Goal: Transaction & Acquisition: Purchase product/service

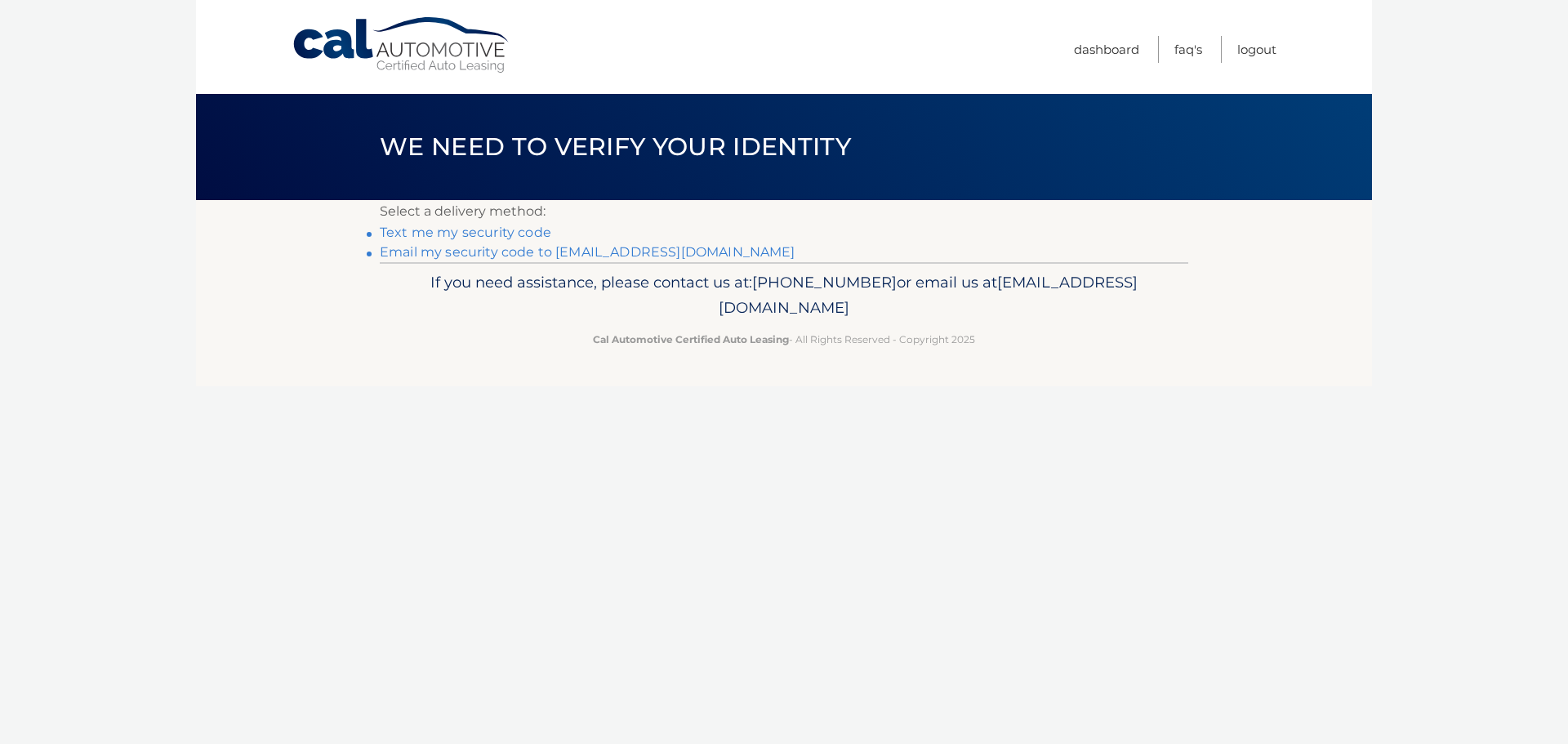
click at [528, 250] on link "Email my security code to d******@astaritaassociates.com" at bounding box center [587, 252] width 415 height 16
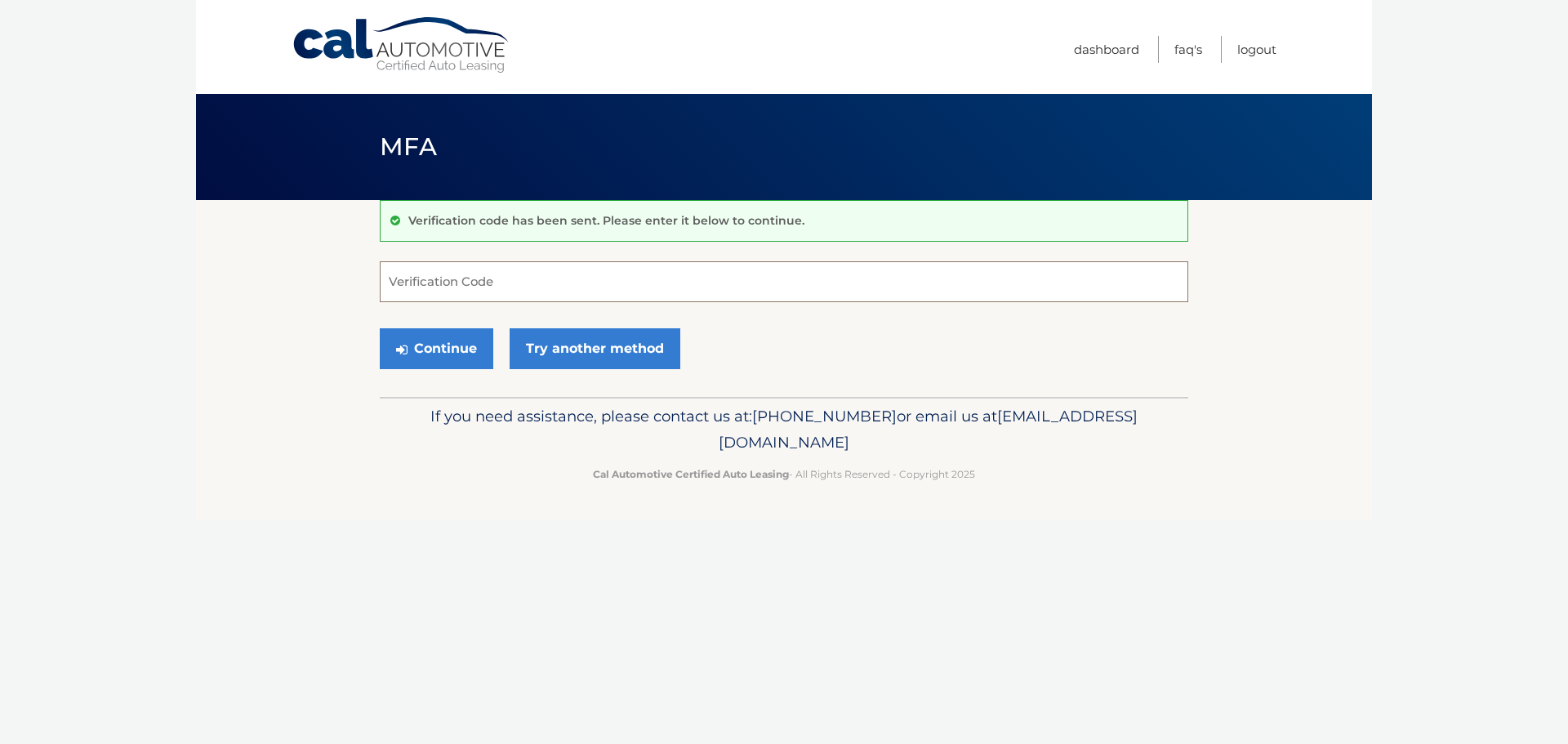
click at [465, 274] on input "Verification Code" at bounding box center [783, 282] width 808 height 41
paste input "878090"
click at [451, 345] on button "Continue" at bounding box center [436, 349] width 113 height 41
click at [458, 354] on button "Continue" at bounding box center [436, 349] width 113 height 41
drag, startPoint x: 471, startPoint y: 288, endPoint x: 242, endPoint y: 309, distance: 230.0
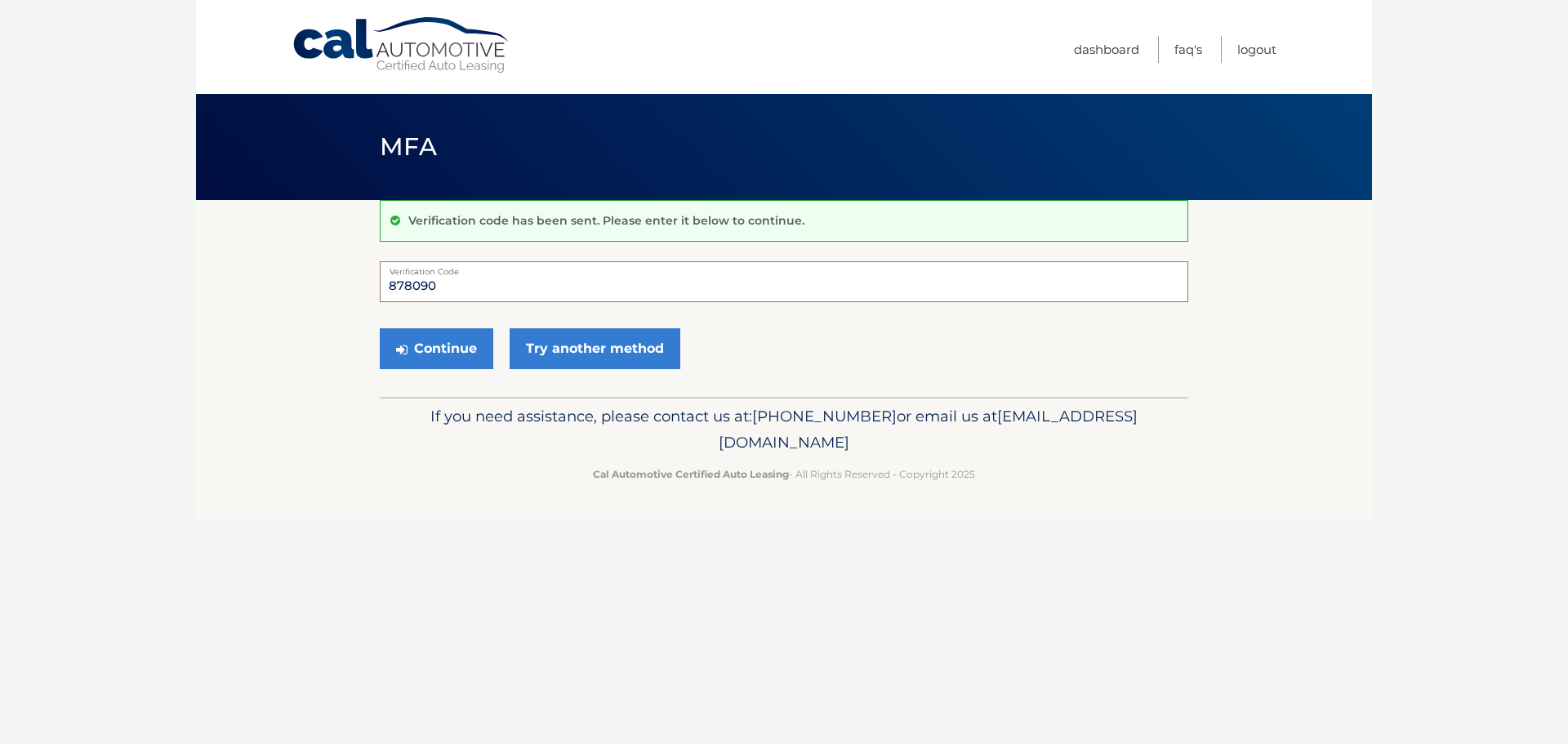
click at [242, 309] on section "Verification code has been sent. Please enter it below to continue. 878090 Veri…" at bounding box center [784, 298] width 1176 height 197
type input "878090"
click at [379, 329] on button "Continue" at bounding box center [436, 349] width 113 height 41
click at [434, 354] on button "Continue" at bounding box center [436, 349] width 113 height 41
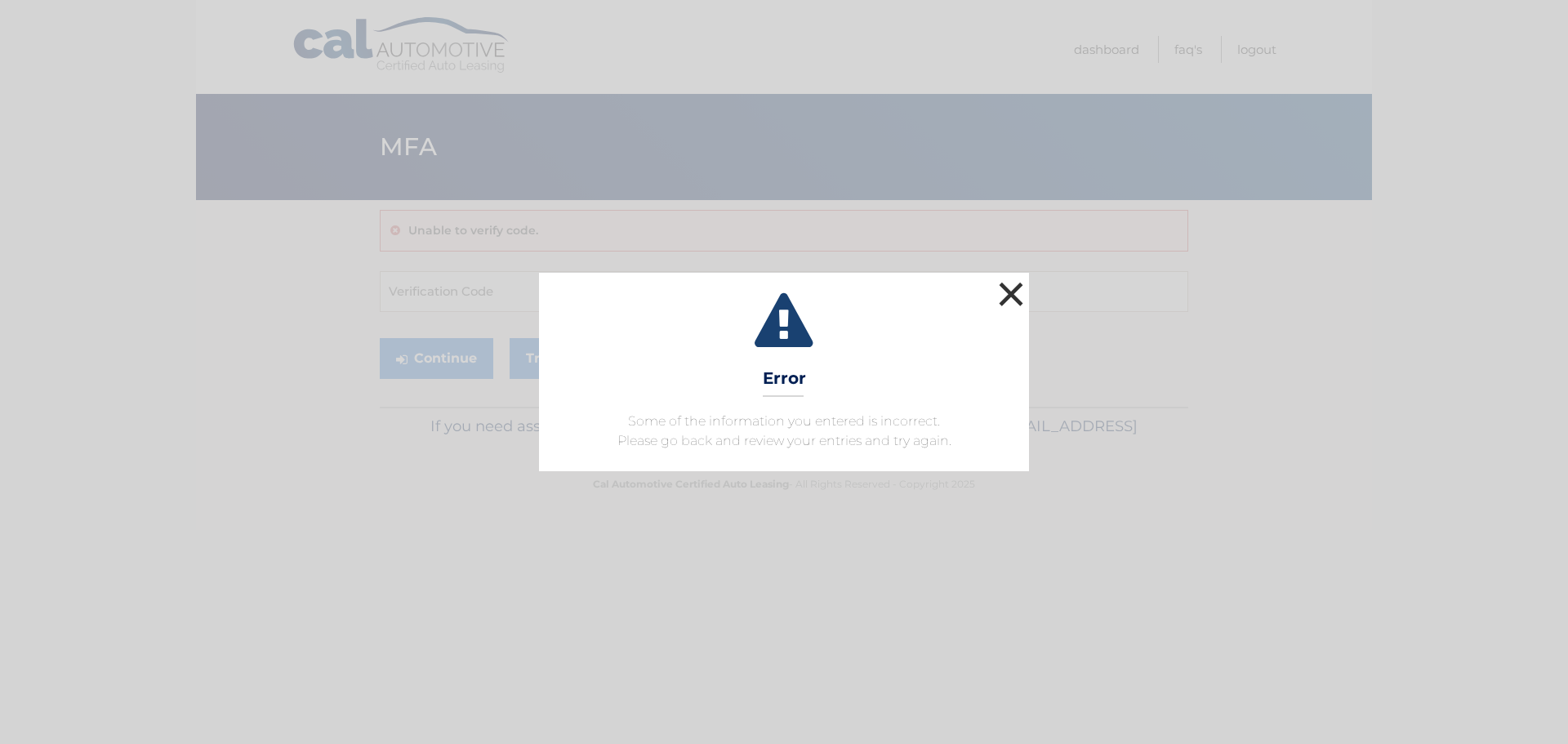
click at [1020, 298] on button "×" at bounding box center [1011, 294] width 33 height 33
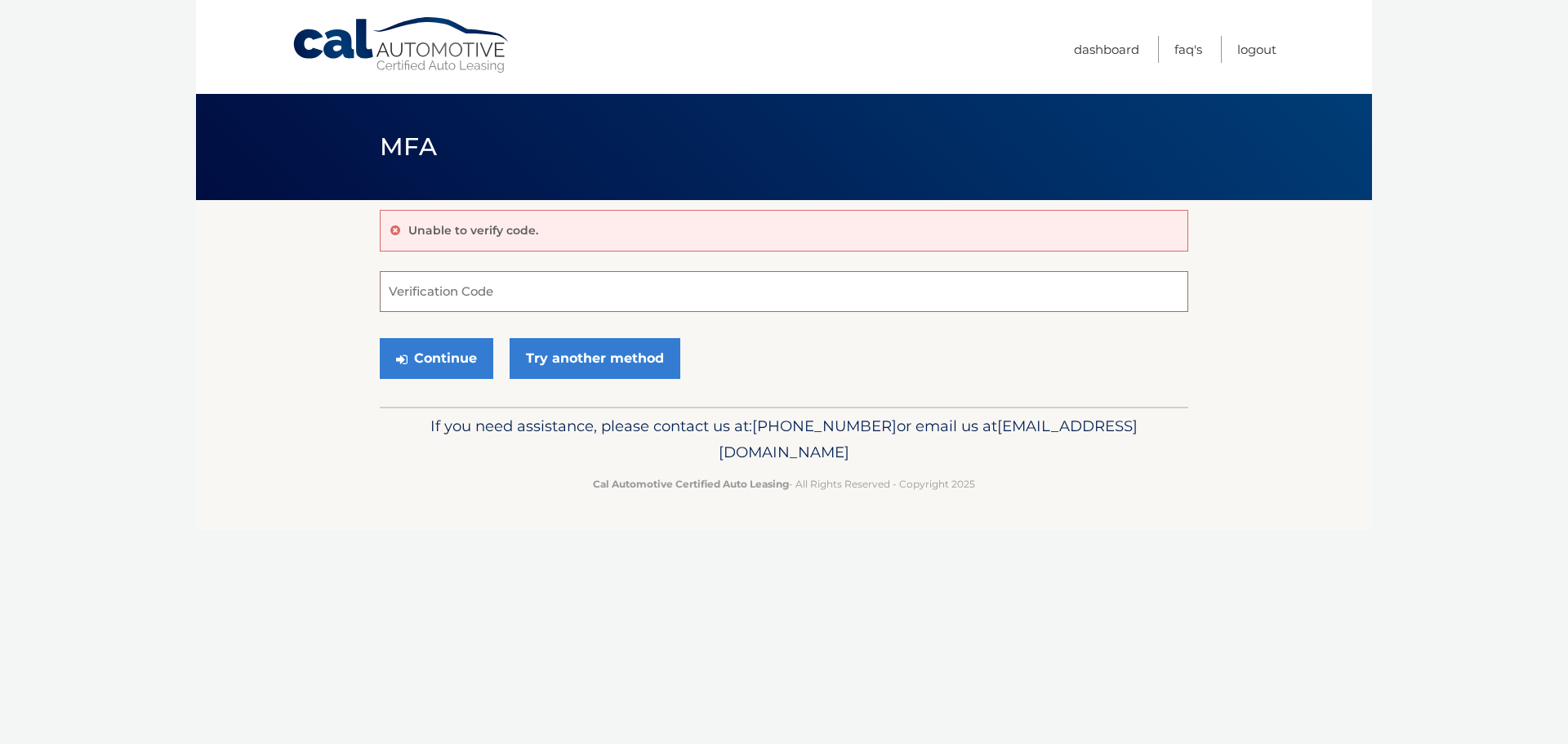
click at [429, 299] on input "Verification Code" at bounding box center [783, 292] width 808 height 41
type input "878090"
click at [440, 360] on button "Continue" at bounding box center [436, 359] width 113 height 41
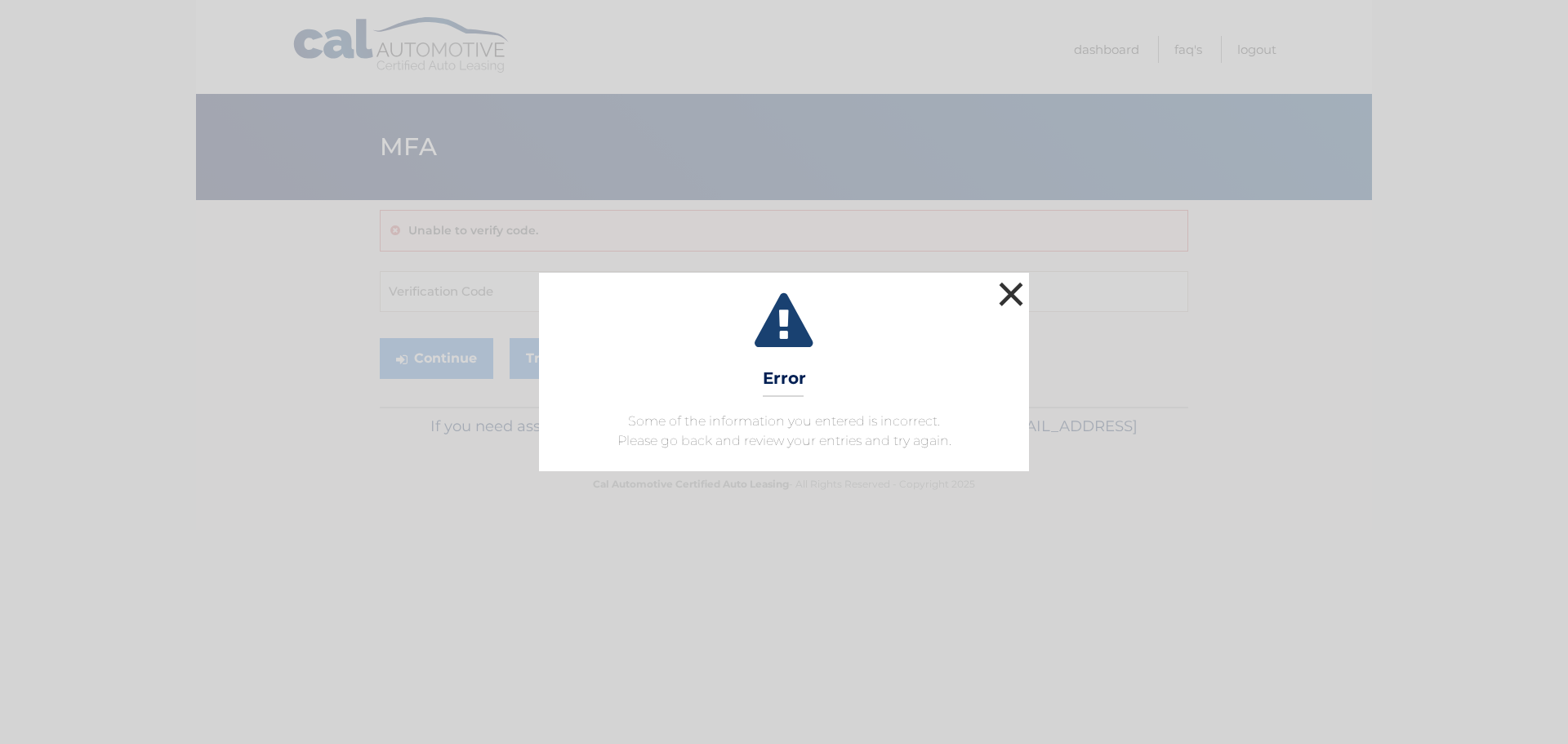
click at [1018, 293] on button "×" at bounding box center [1011, 294] width 33 height 33
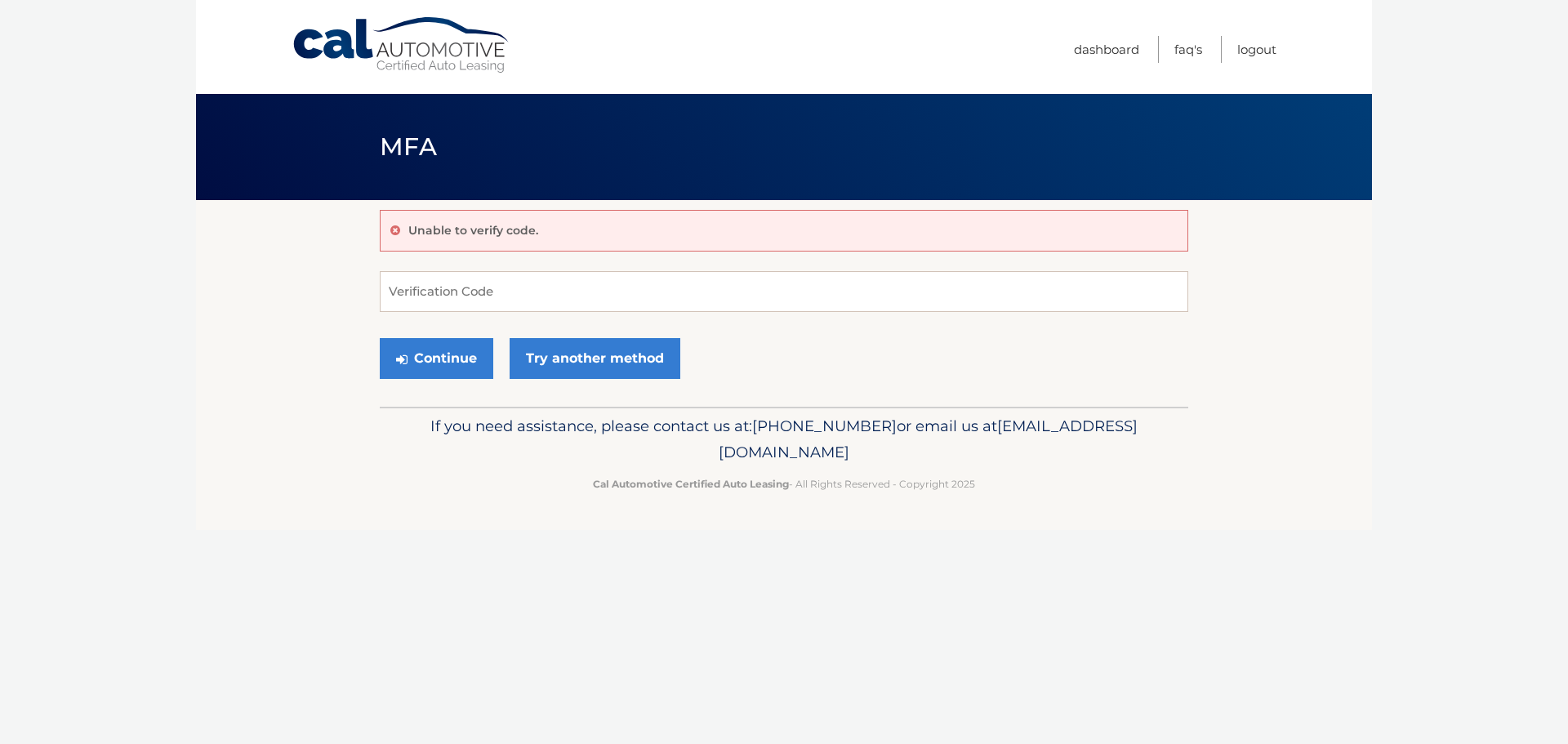
click at [1140, 47] on ul "Dashboard FAQ's Logout" at bounding box center [1175, 47] width 203 height 94
click at [1114, 53] on link "Dashboard" at bounding box center [1106, 50] width 65 height 27
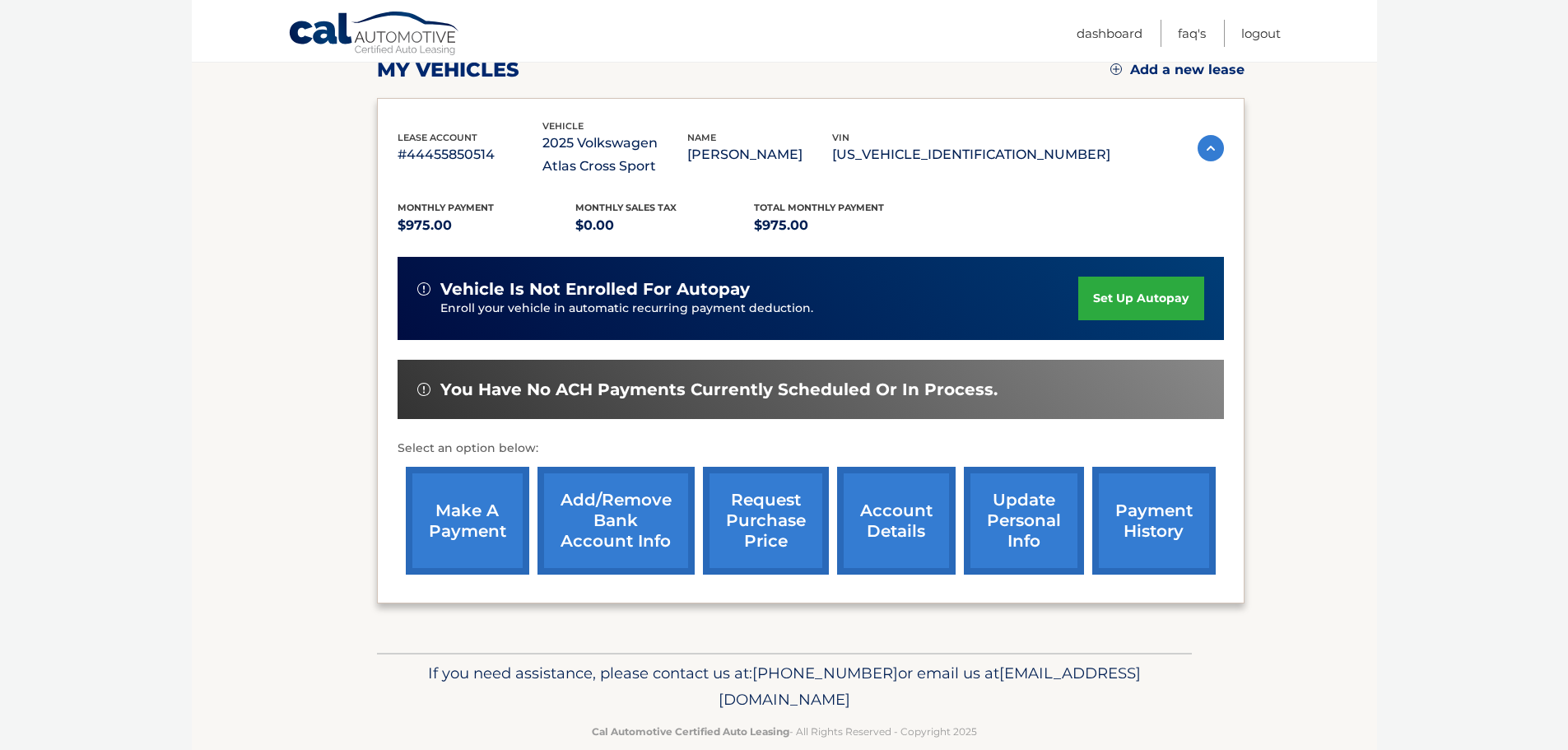
scroll to position [271, 0]
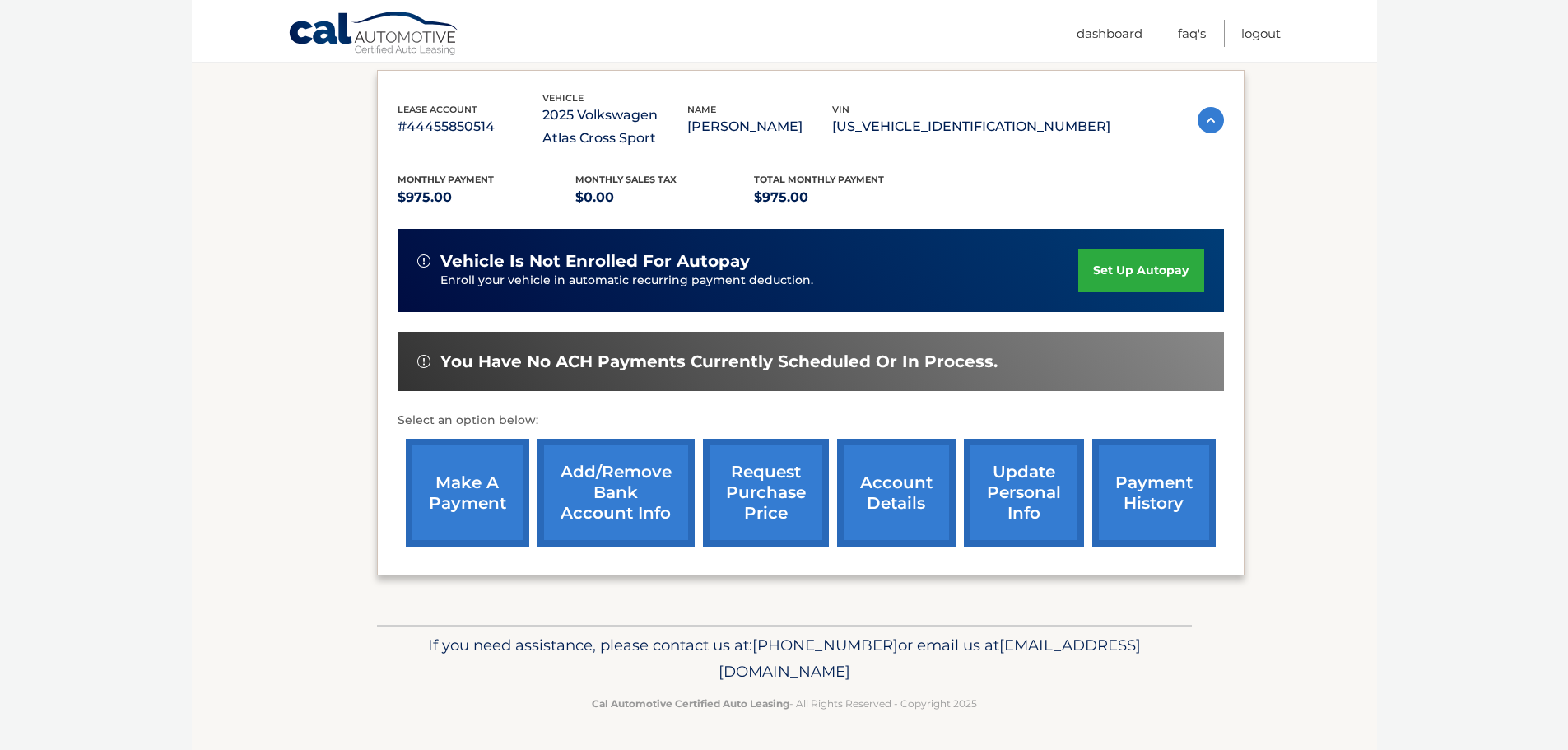
click at [470, 500] on link "make a payment" at bounding box center [468, 492] width 124 height 108
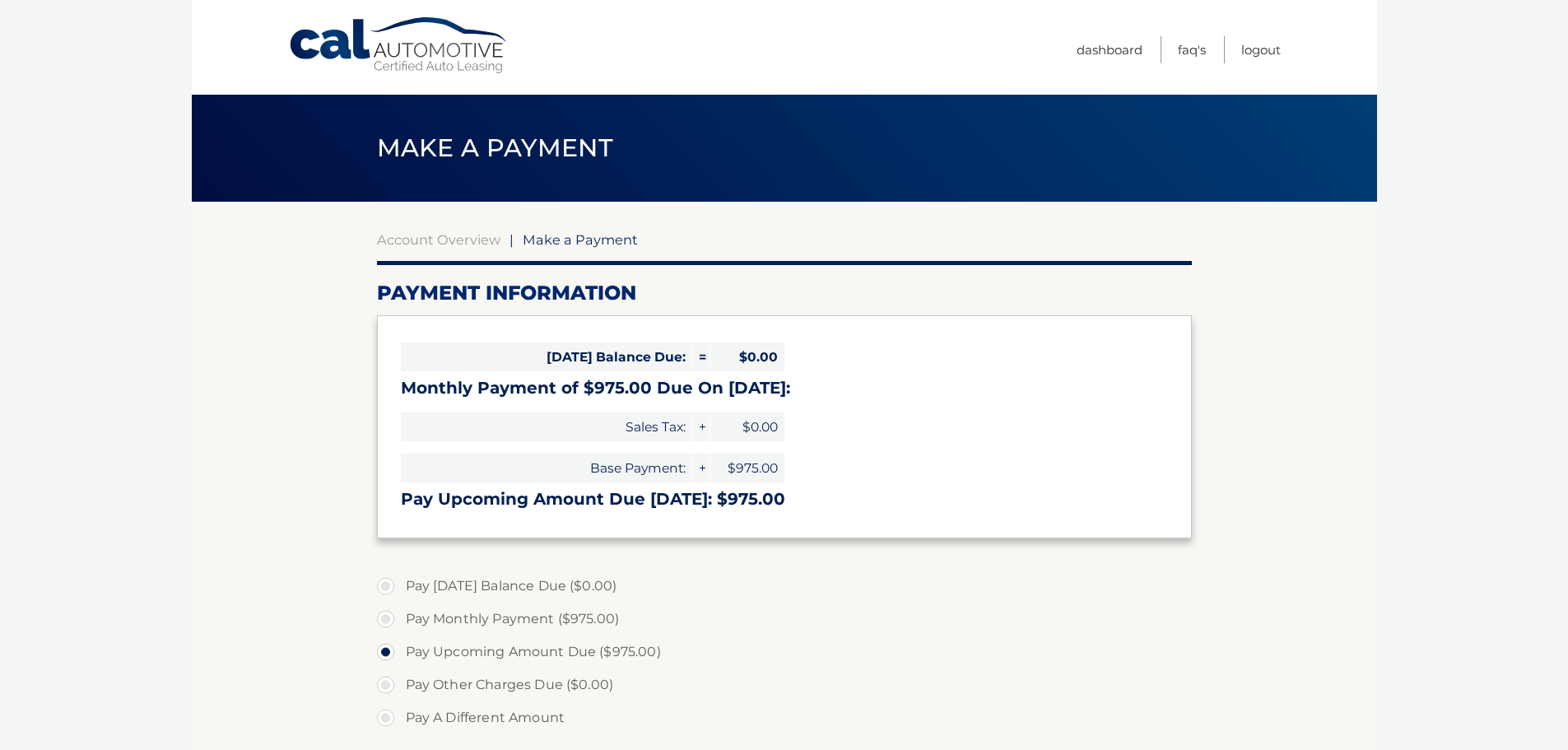
select select "YjlmMGY1ZjktNDc3ZS00NTgzLWIwYzMtYWE4NzE3YTVmNjgy"
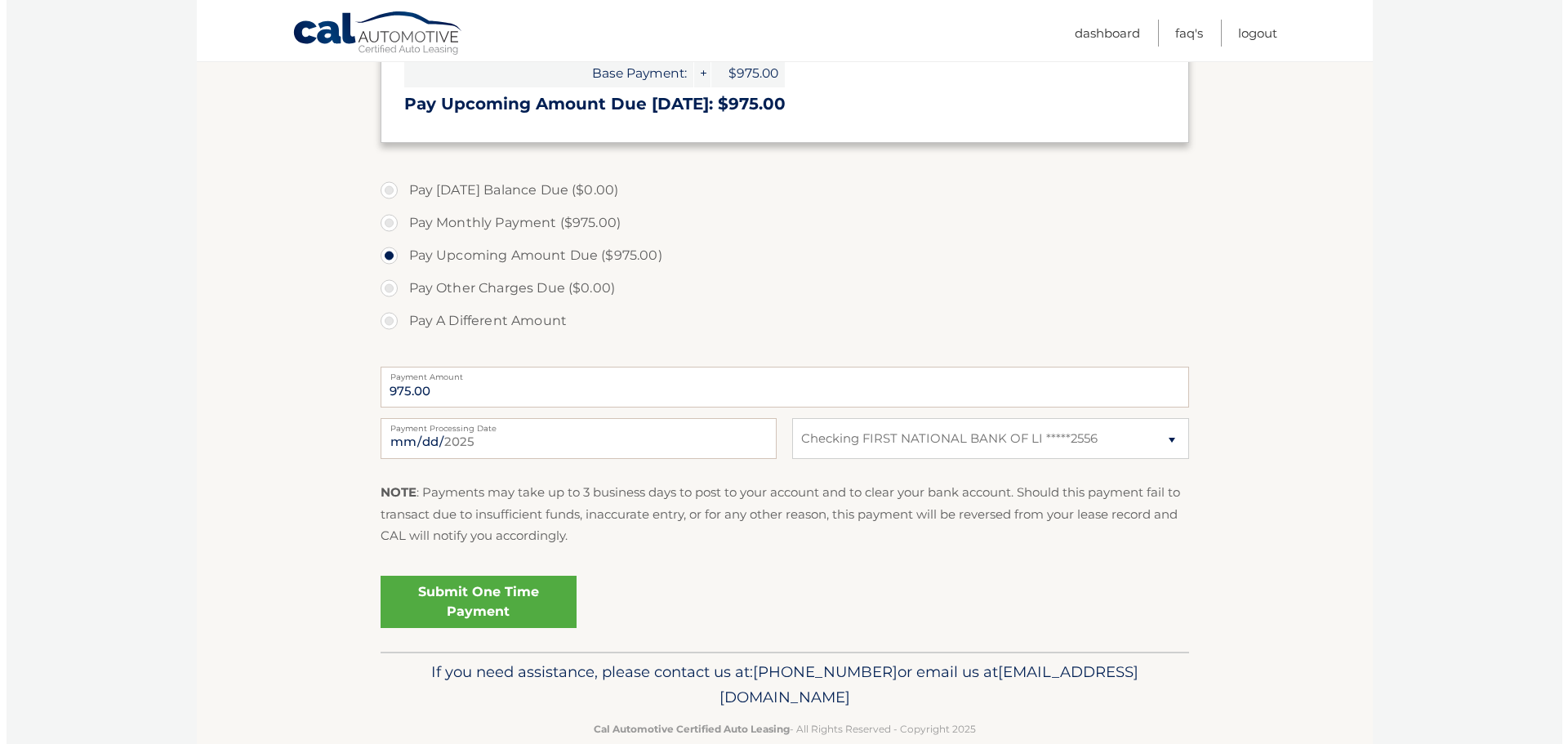
scroll to position [409, 0]
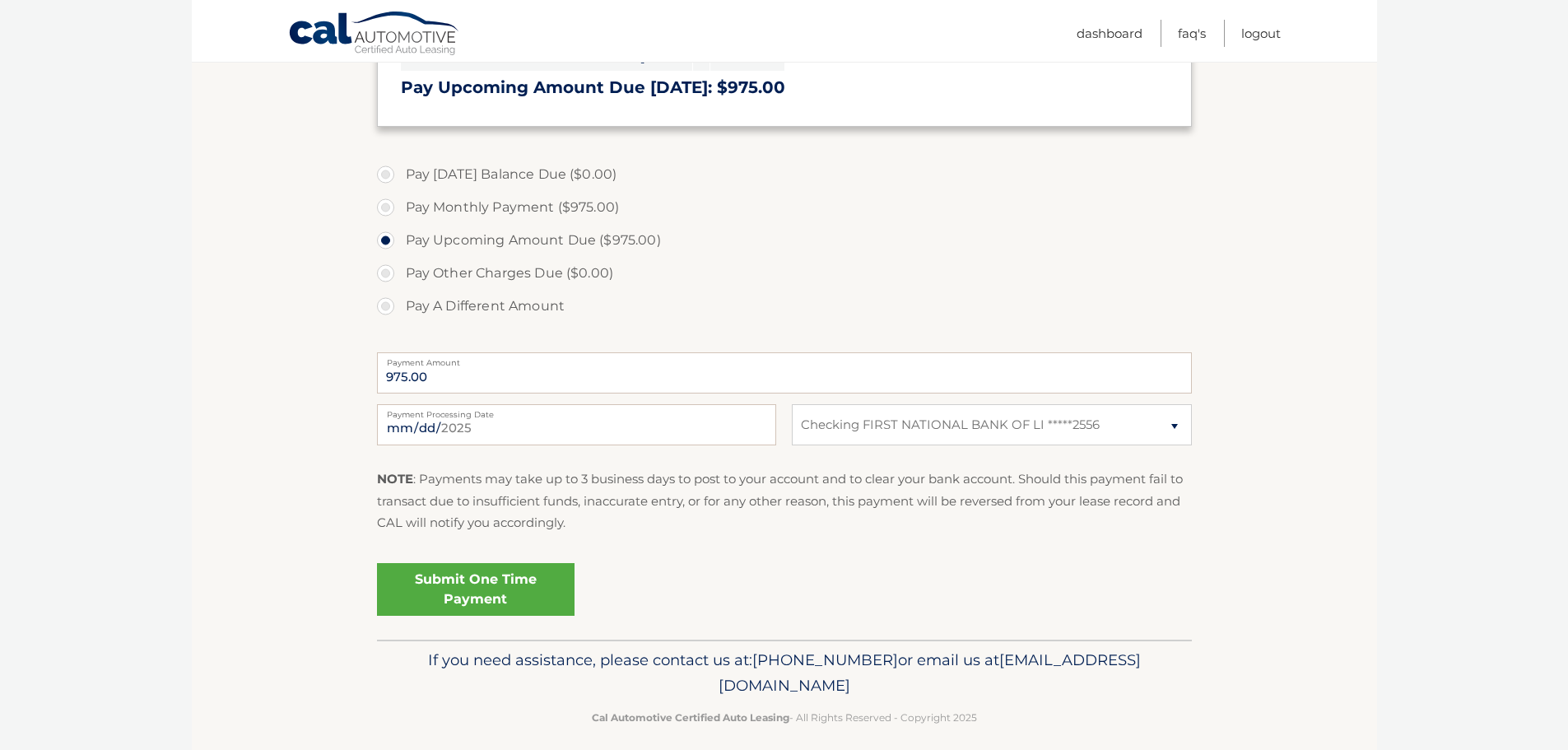
click at [517, 588] on link "Submit One Time Payment" at bounding box center [476, 590] width 198 height 53
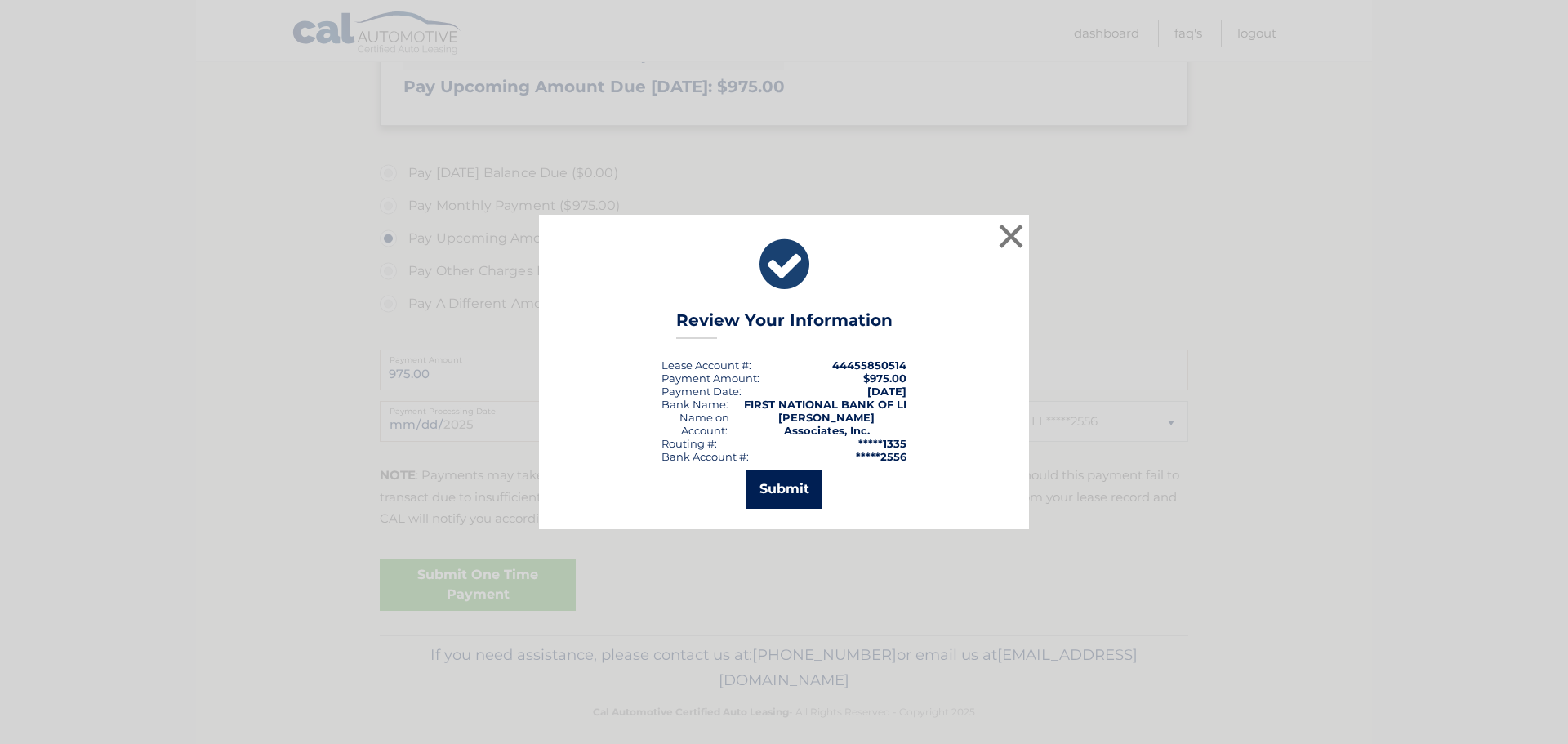
click at [772, 483] on button "Submit" at bounding box center [784, 489] width 76 height 39
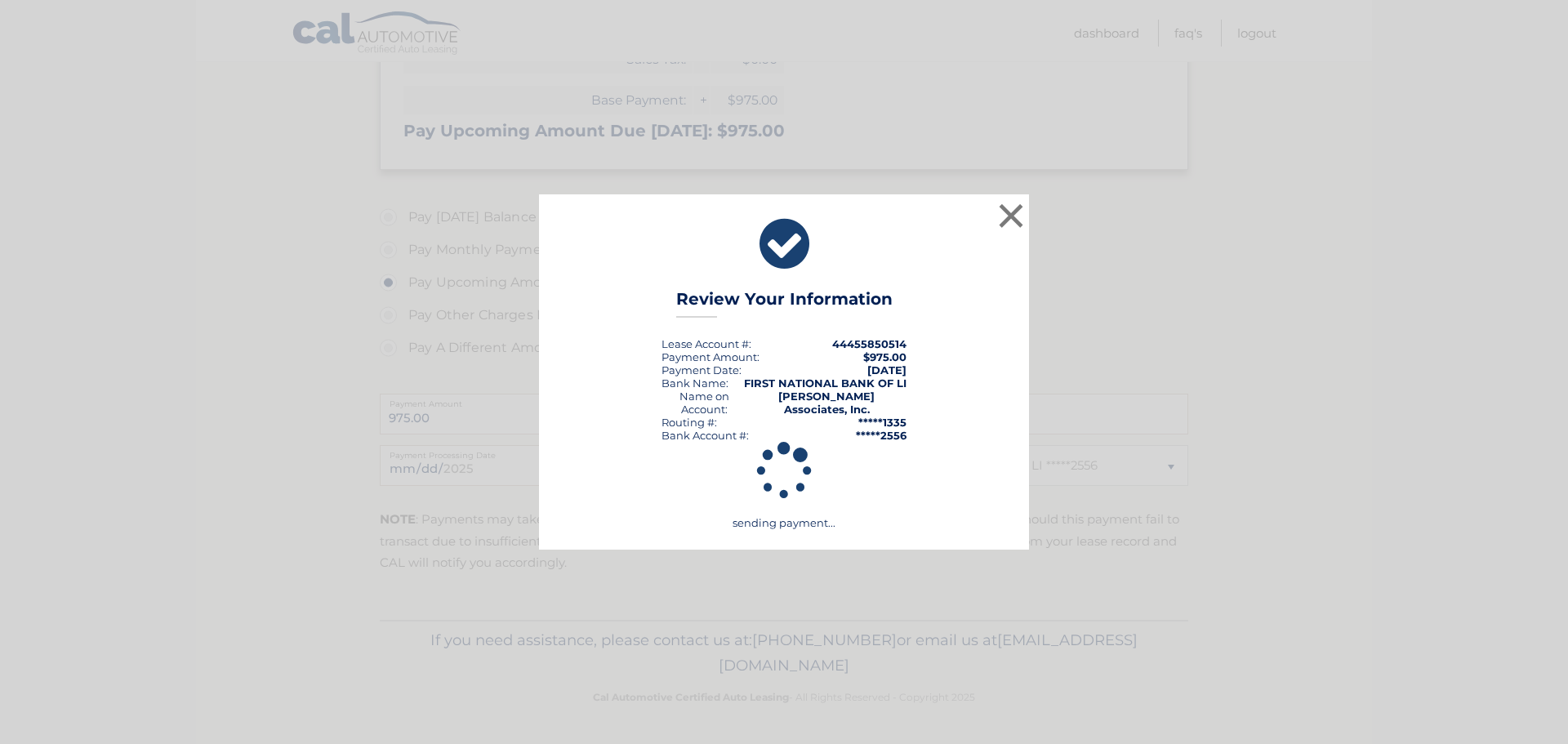
scroll to position [365, 0]
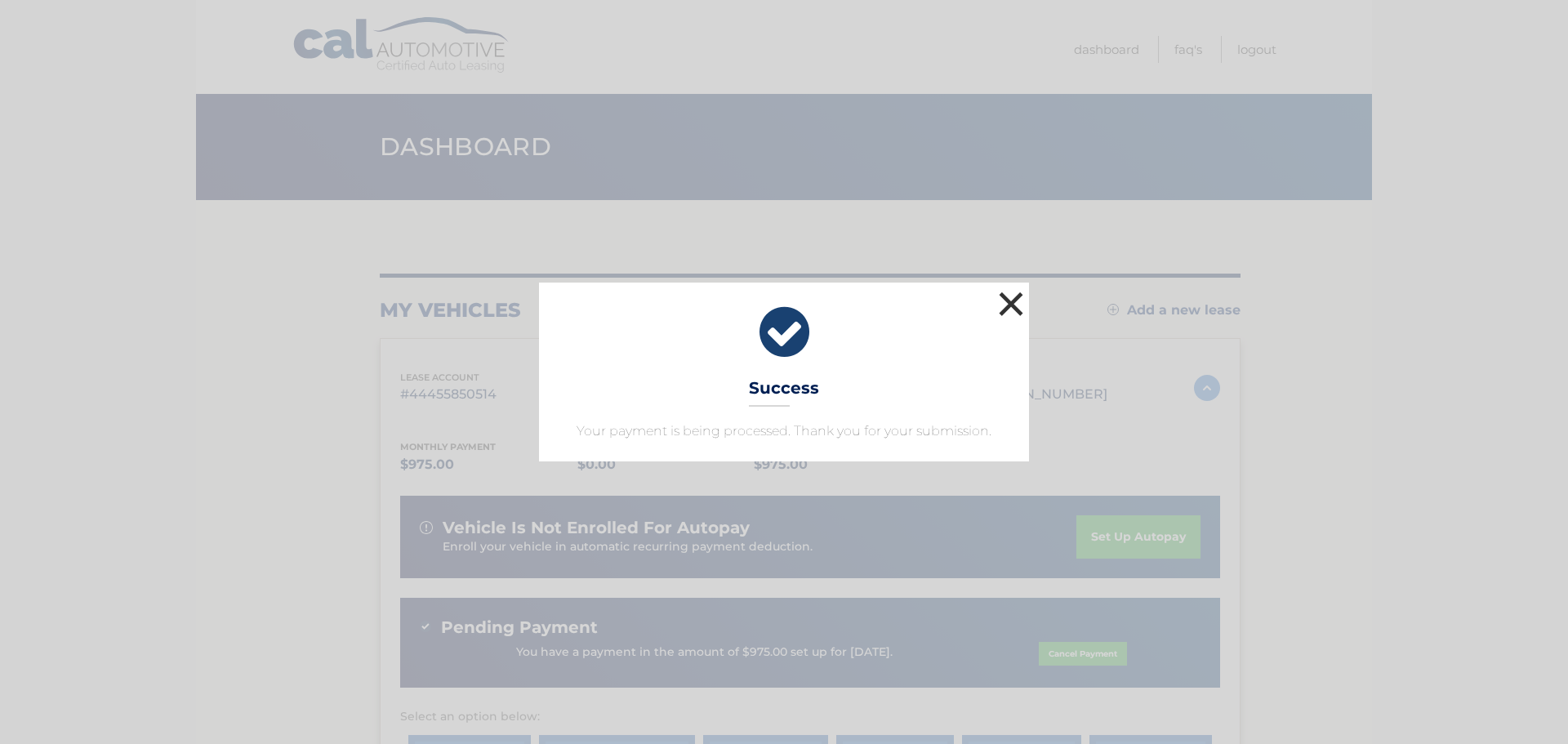
click at [1002, 303] on button "×" at bounding box center [1011, 304] width 33 height 33
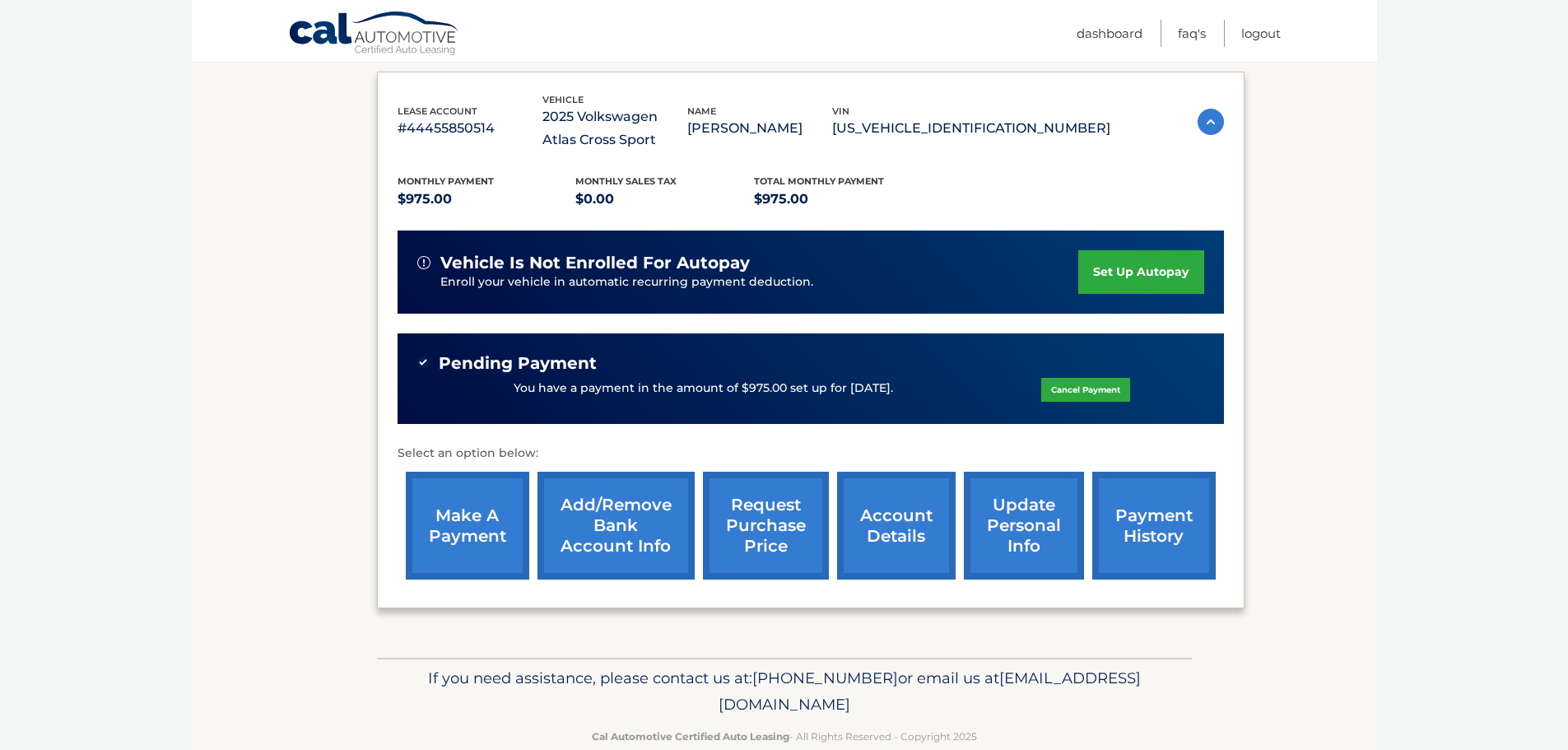
scroll to position [302, 0]
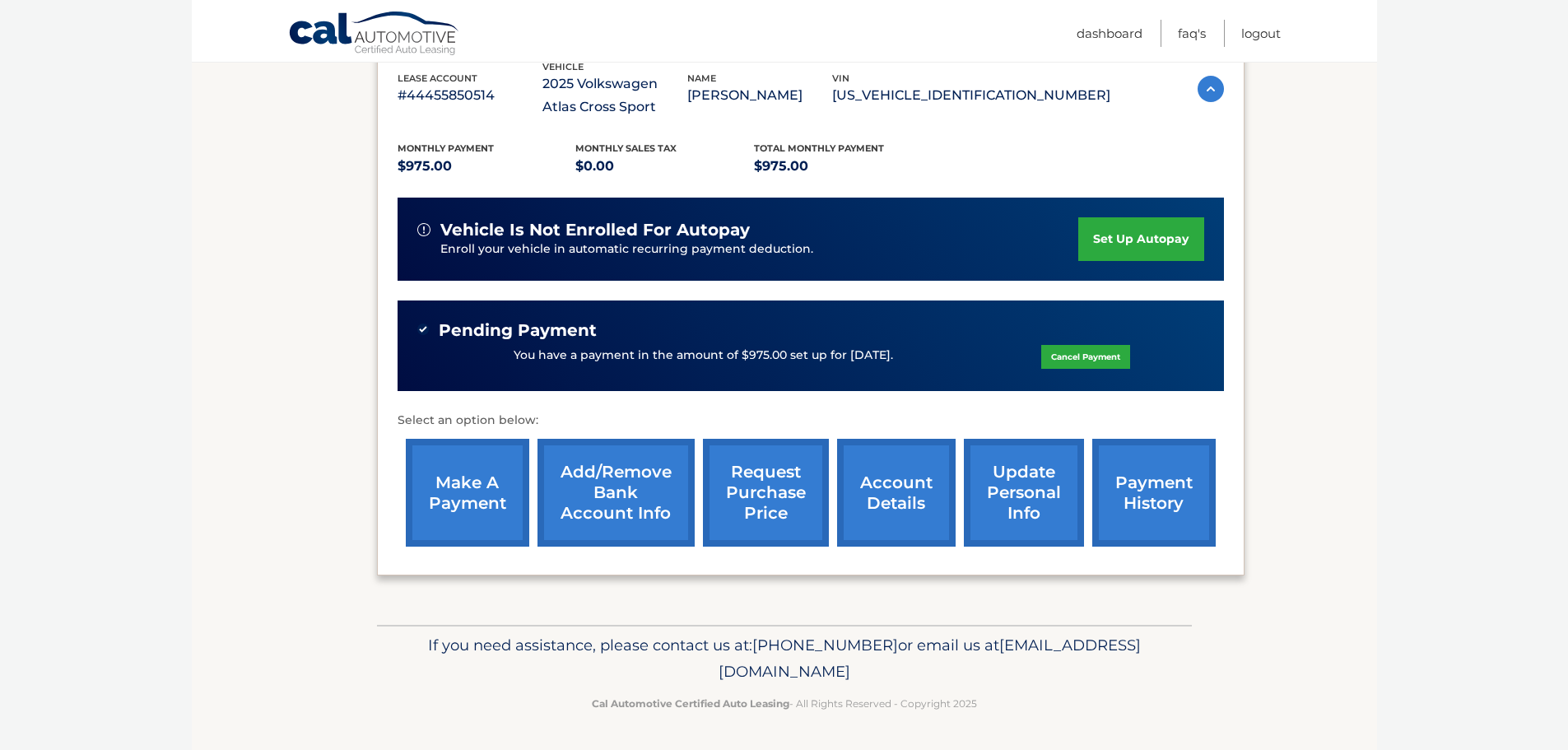
click at [890, 512] on link "account details" at bounding box center [897, 492] width 119 height 108
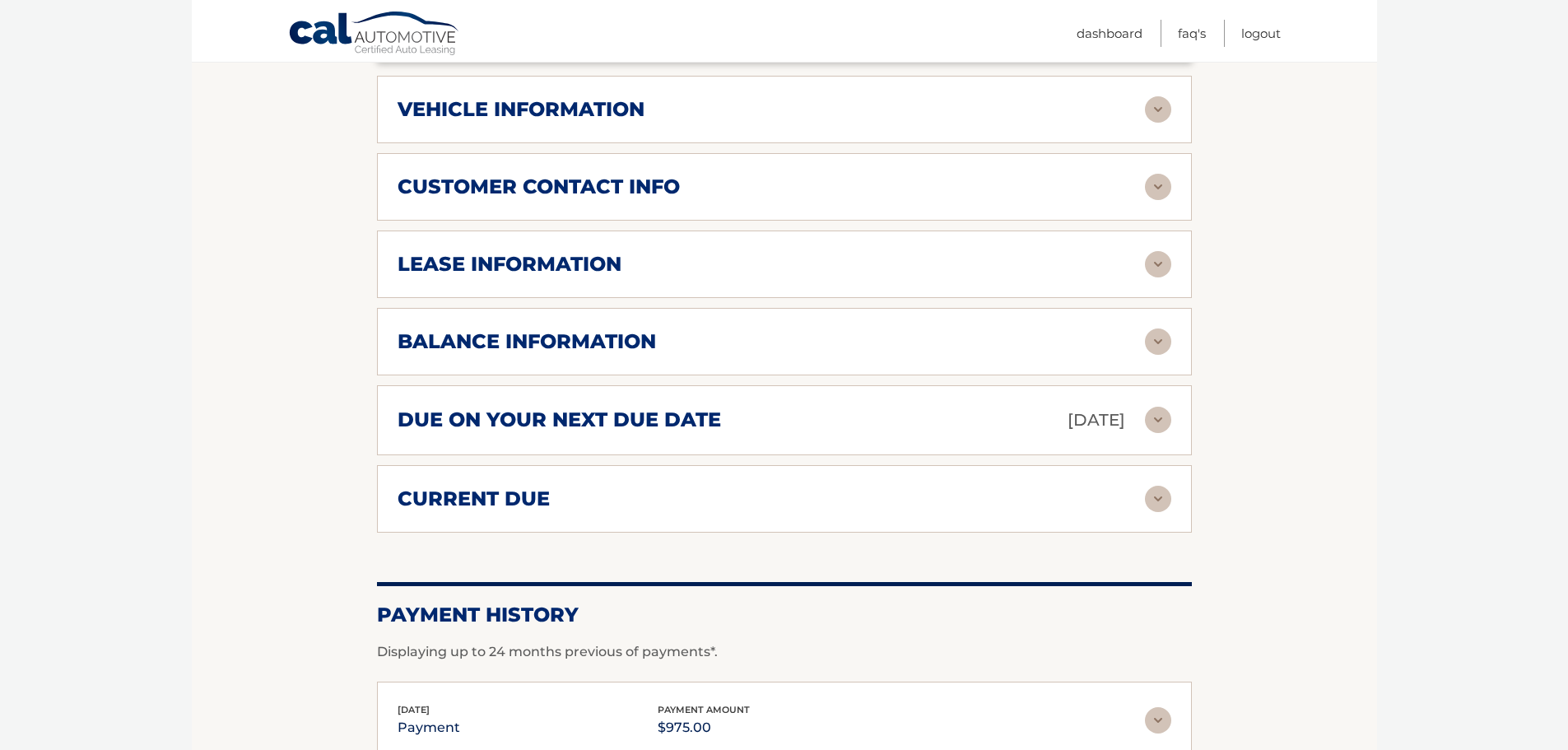
scroll to position [905, 0]
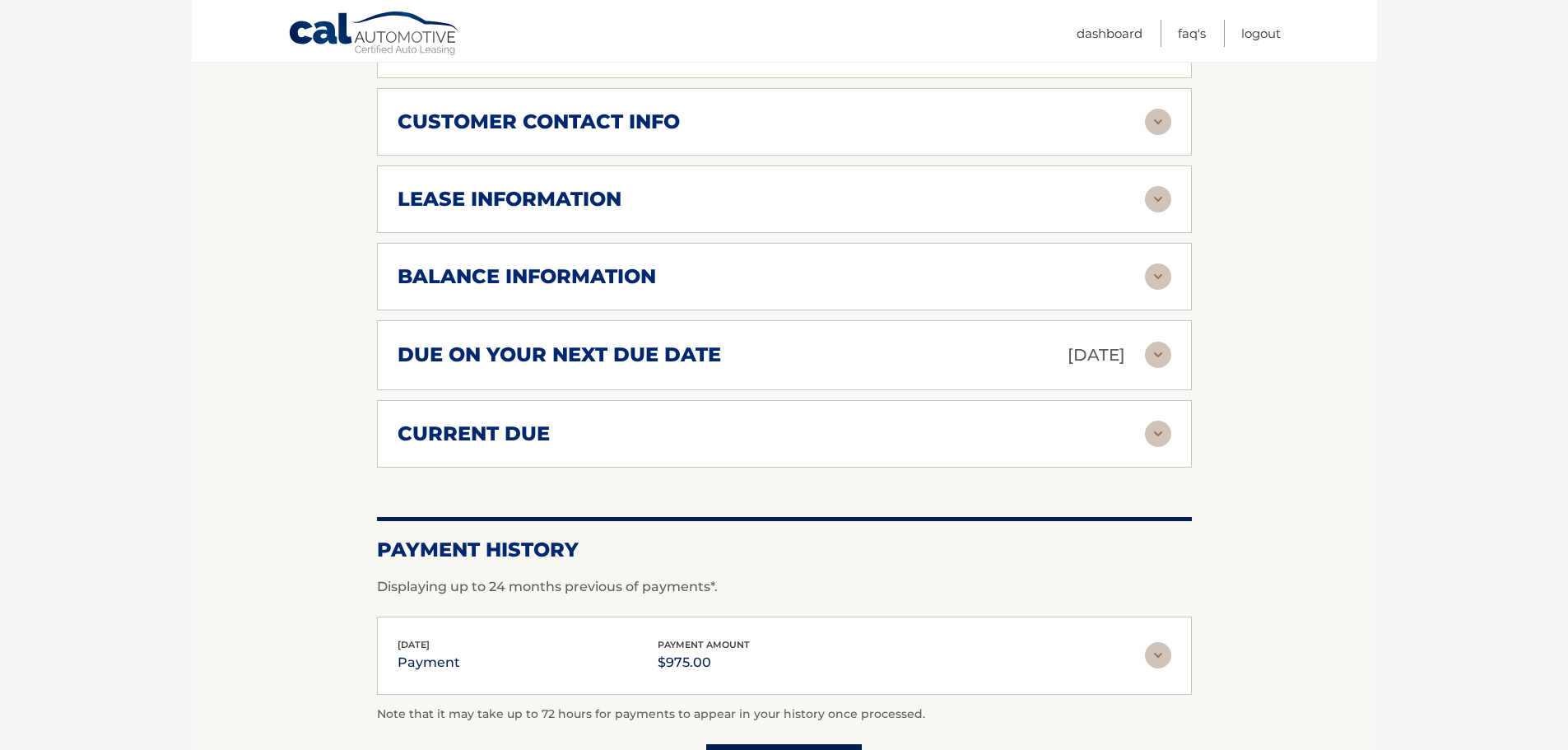
click at [1157, 431] on img at bounding box center [1158, 433] width 27 height 27
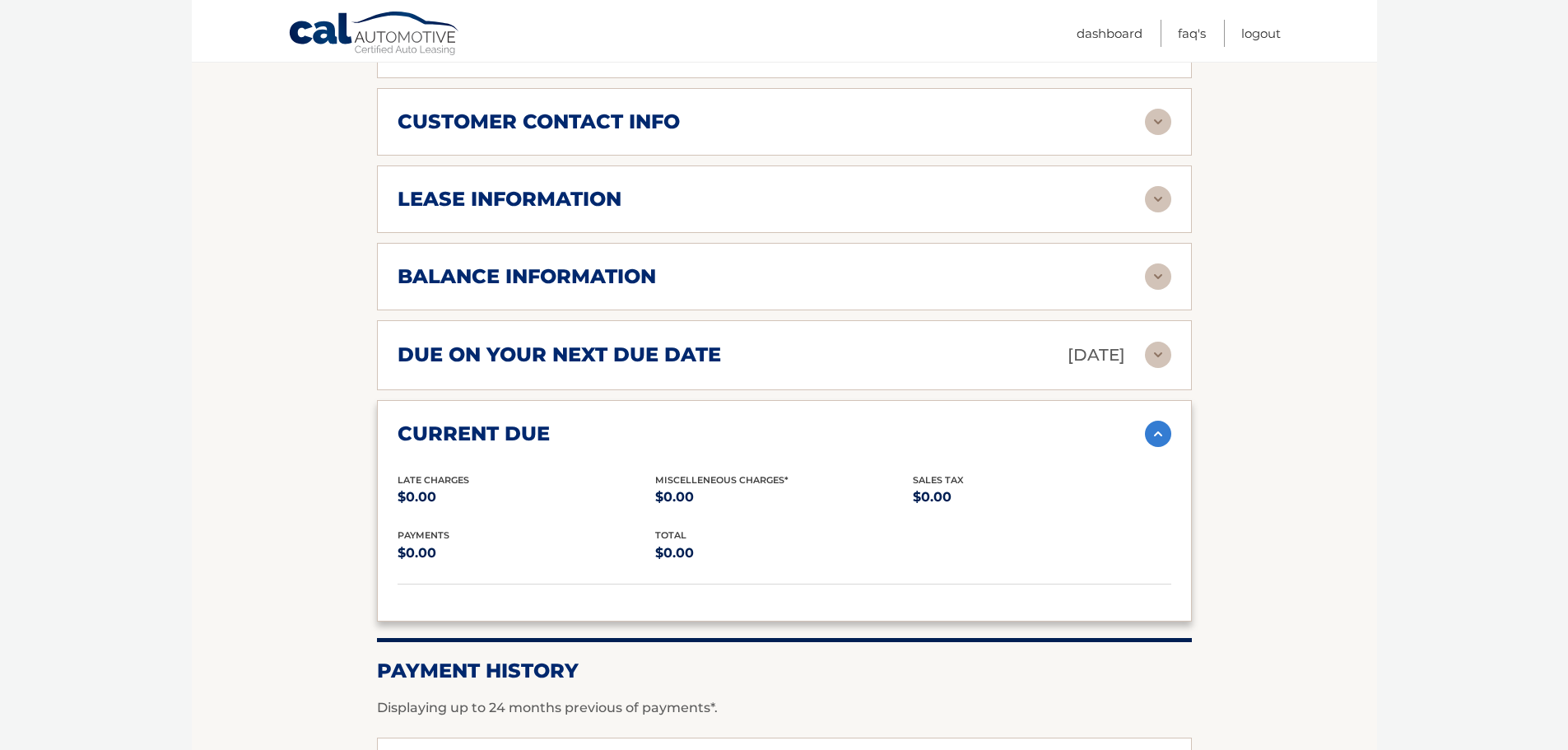
click at [1157, 431] on img at bounding box center [1158, 433] width 27 height 27
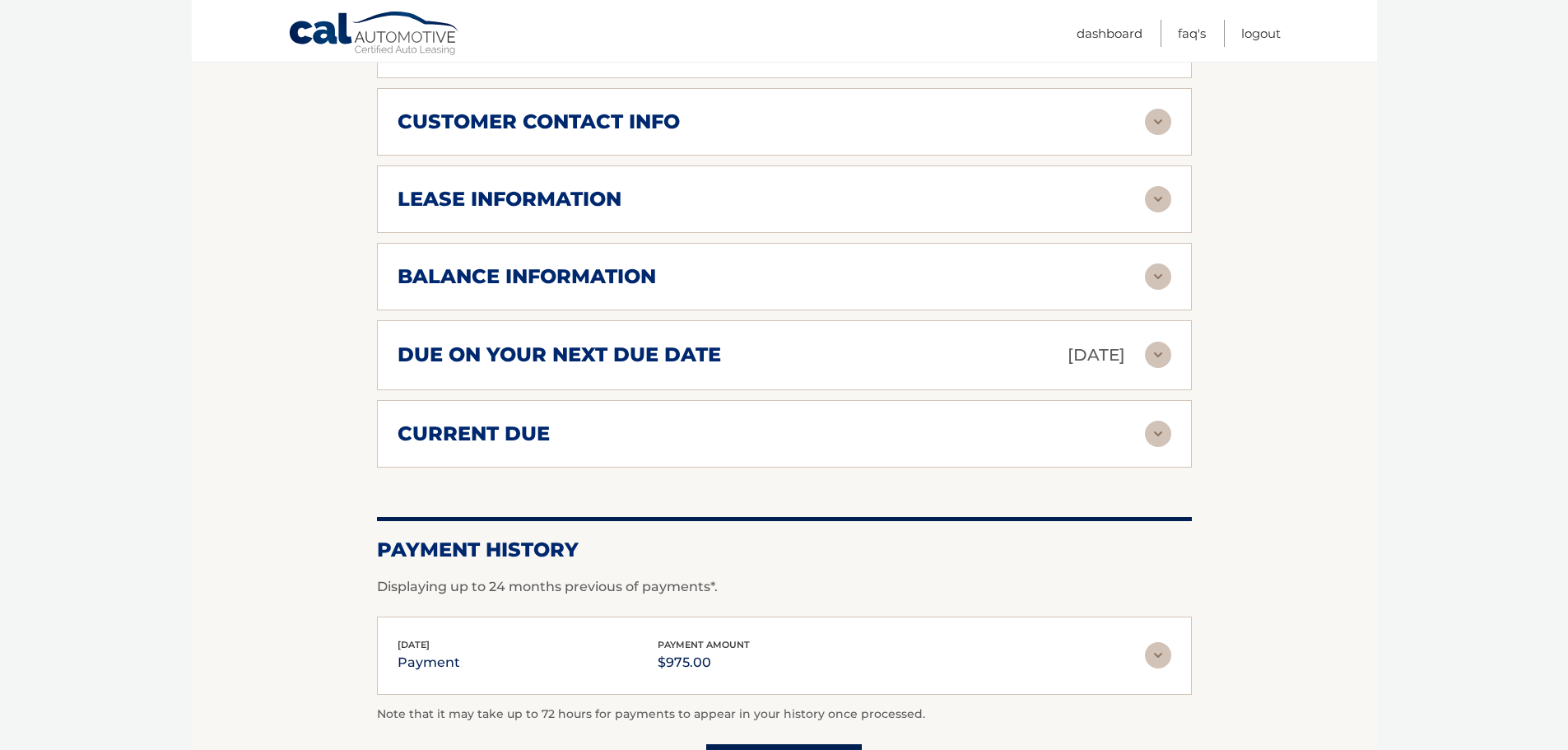
click at [1158, 360] on img at bounding box center [1158, 355] width 27 height 27
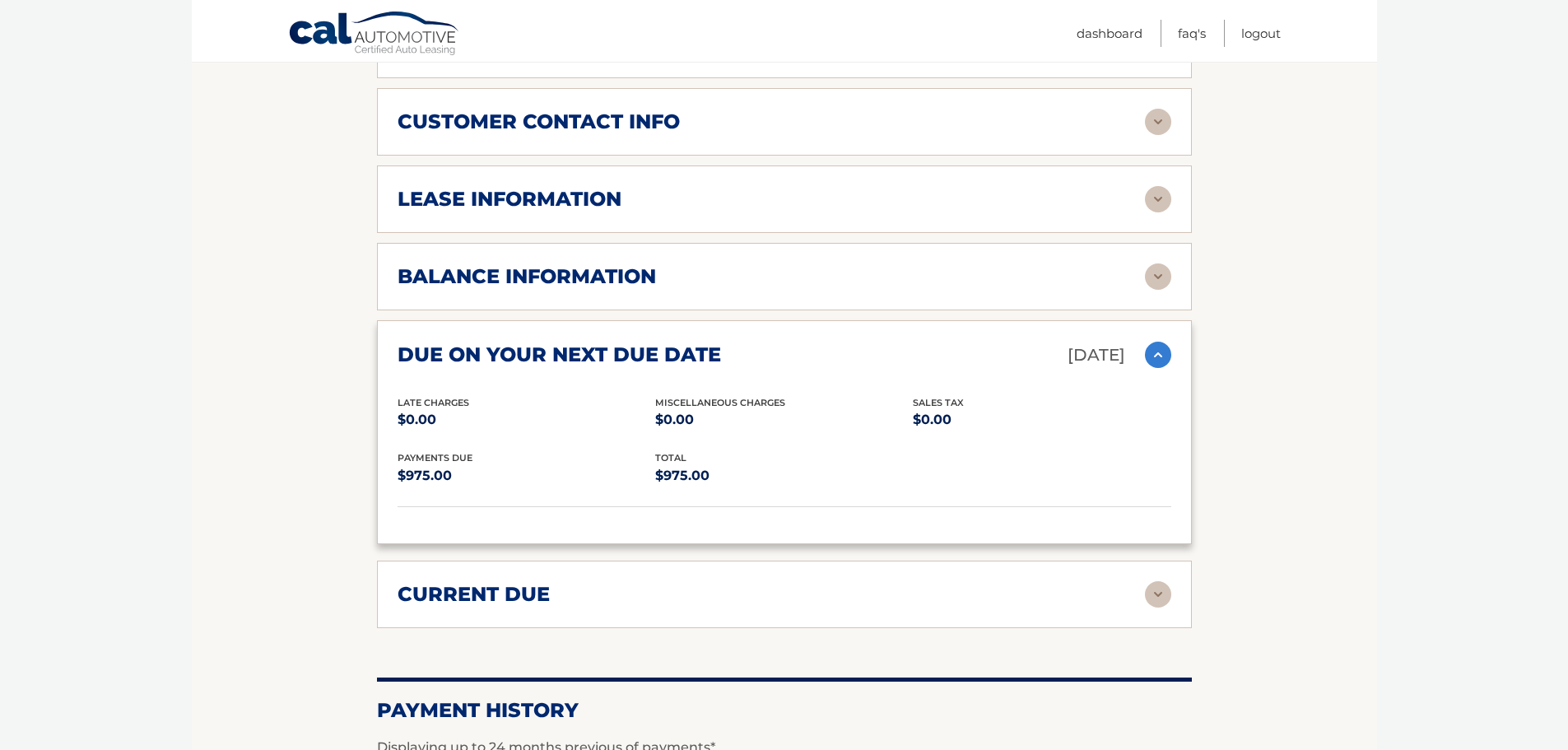
click at [1158, 360] on img at bounding box center [1158, 355] width 27 height 27
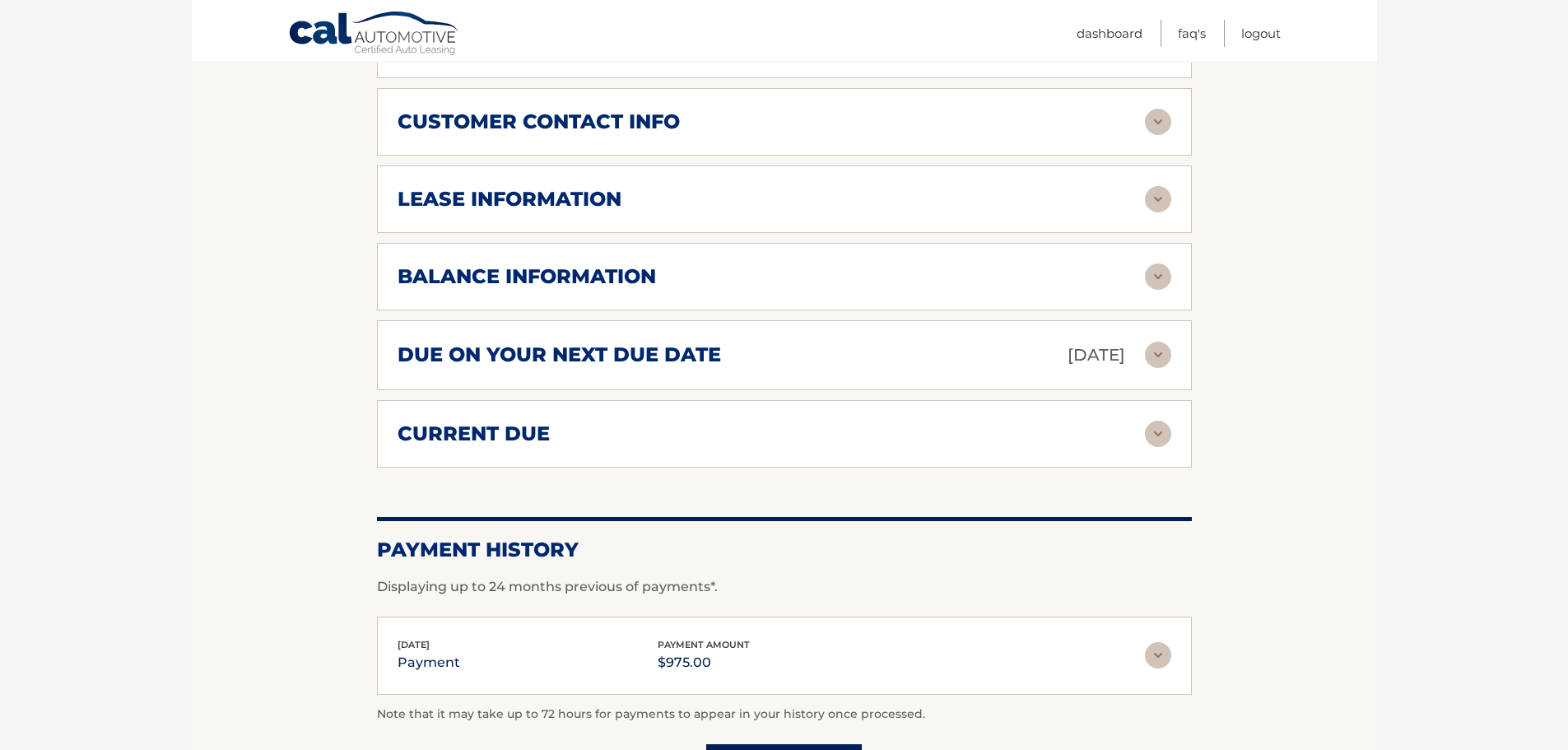
click at [1148, 288] on img at bounding box center [1158, 276] width 27 height 27
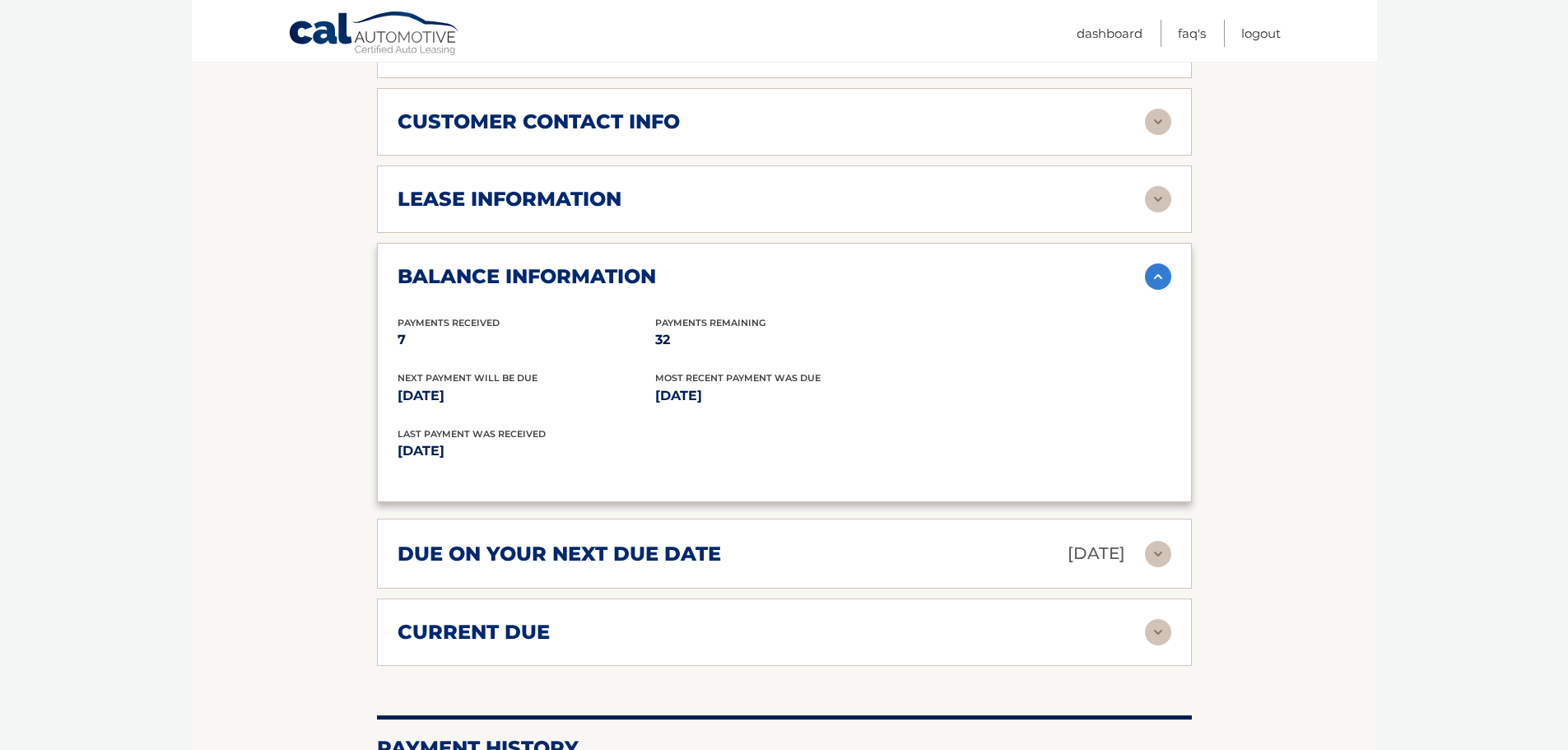
click at [1148, 287] on img at bounding box center [1158, 276] width 27 height 27
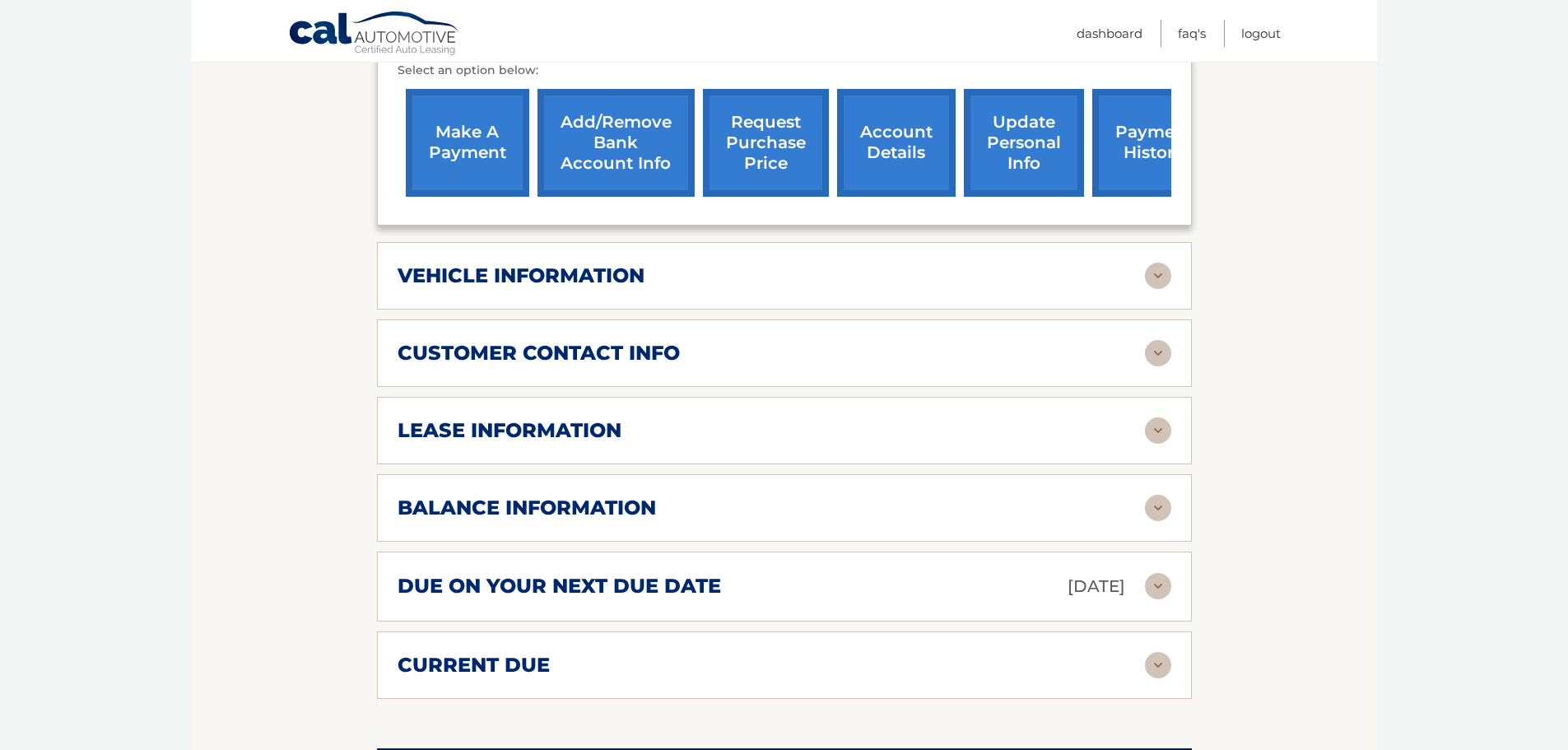
scroll to position [412, 0]
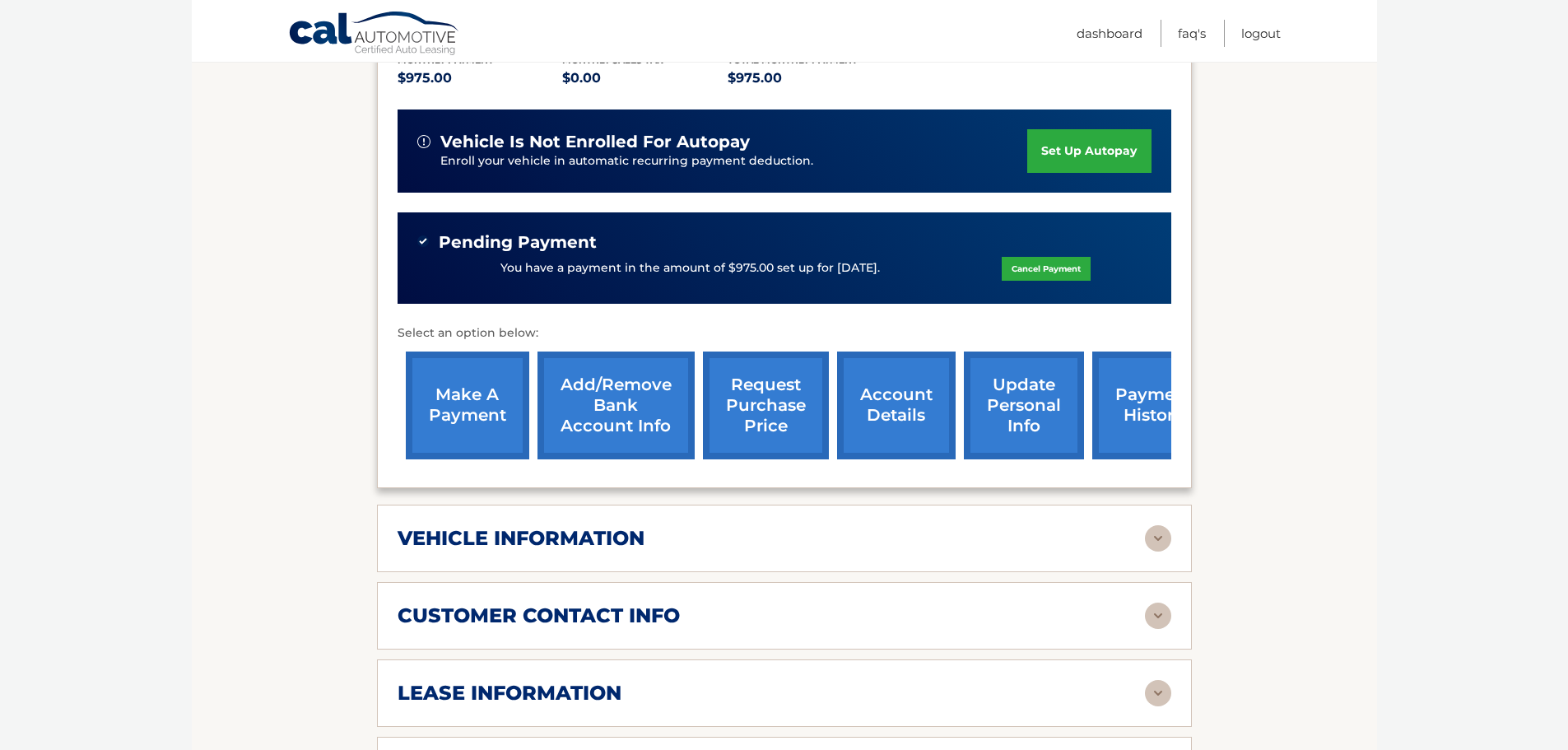
click at [1126, 412] on link "payment history" at bounding box center [1154, 406] width 124 height 108
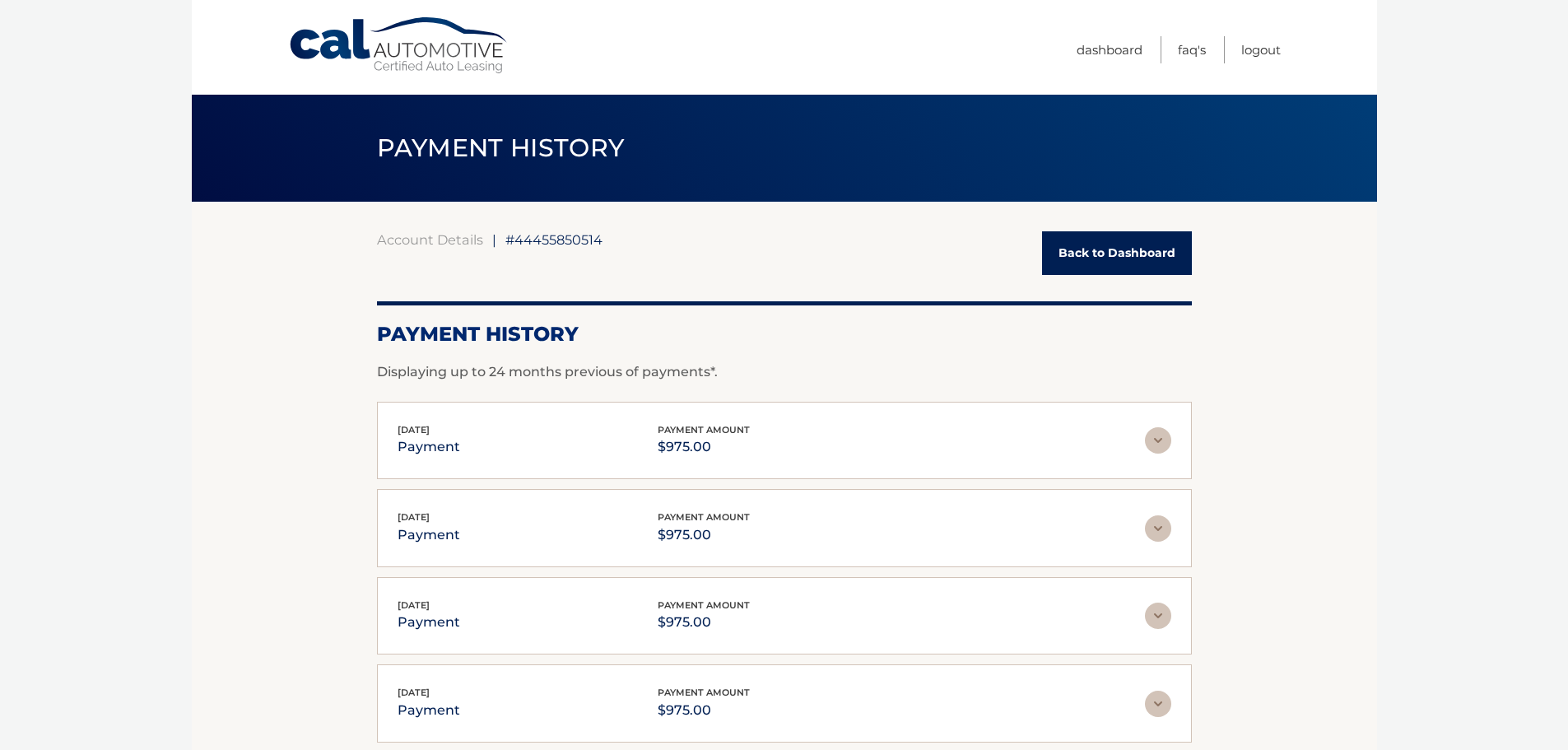
click at [1106, 246] on link "Back to Dashboard" at bounding box center [1117, 253] width 149 height 43
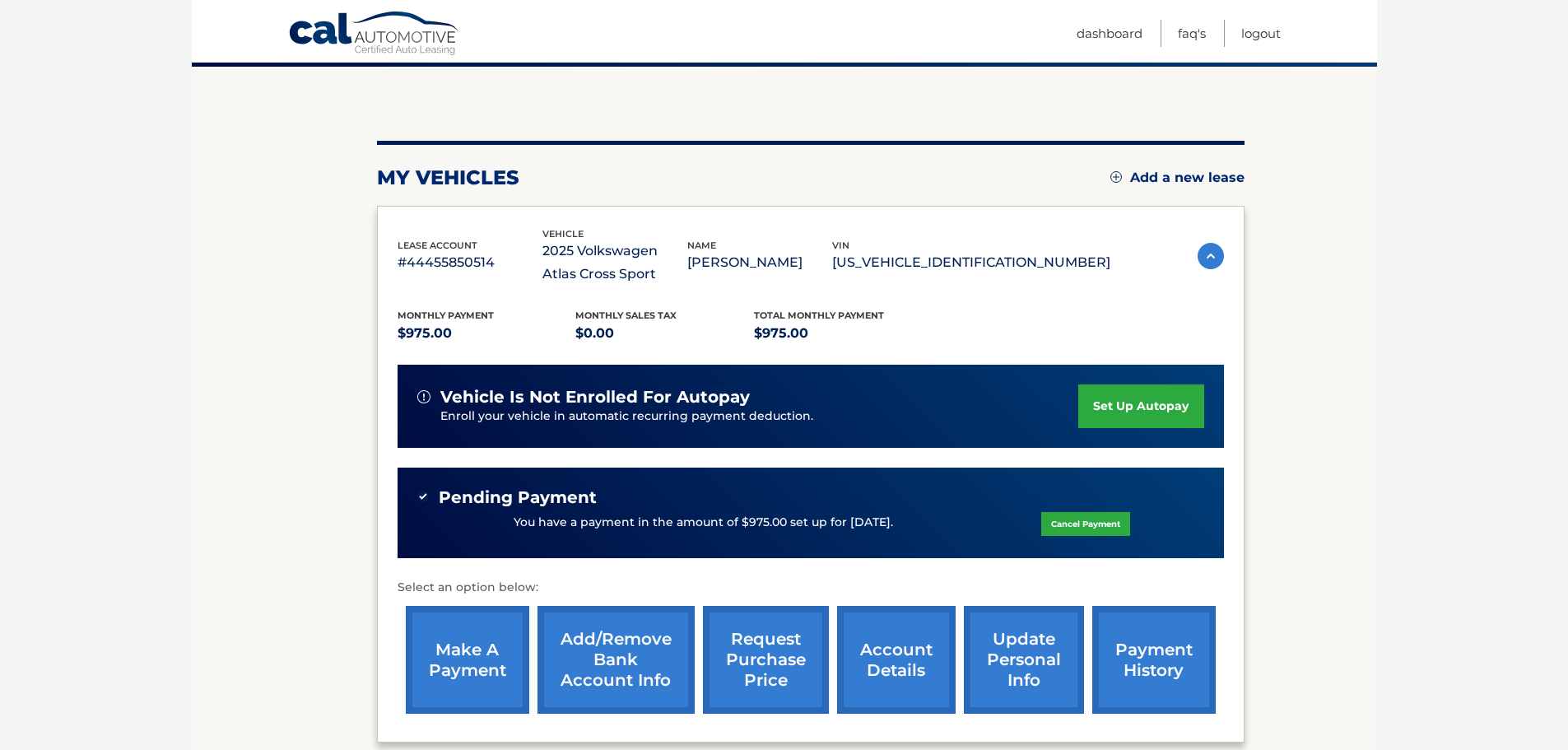
scroll to position [302, 0]
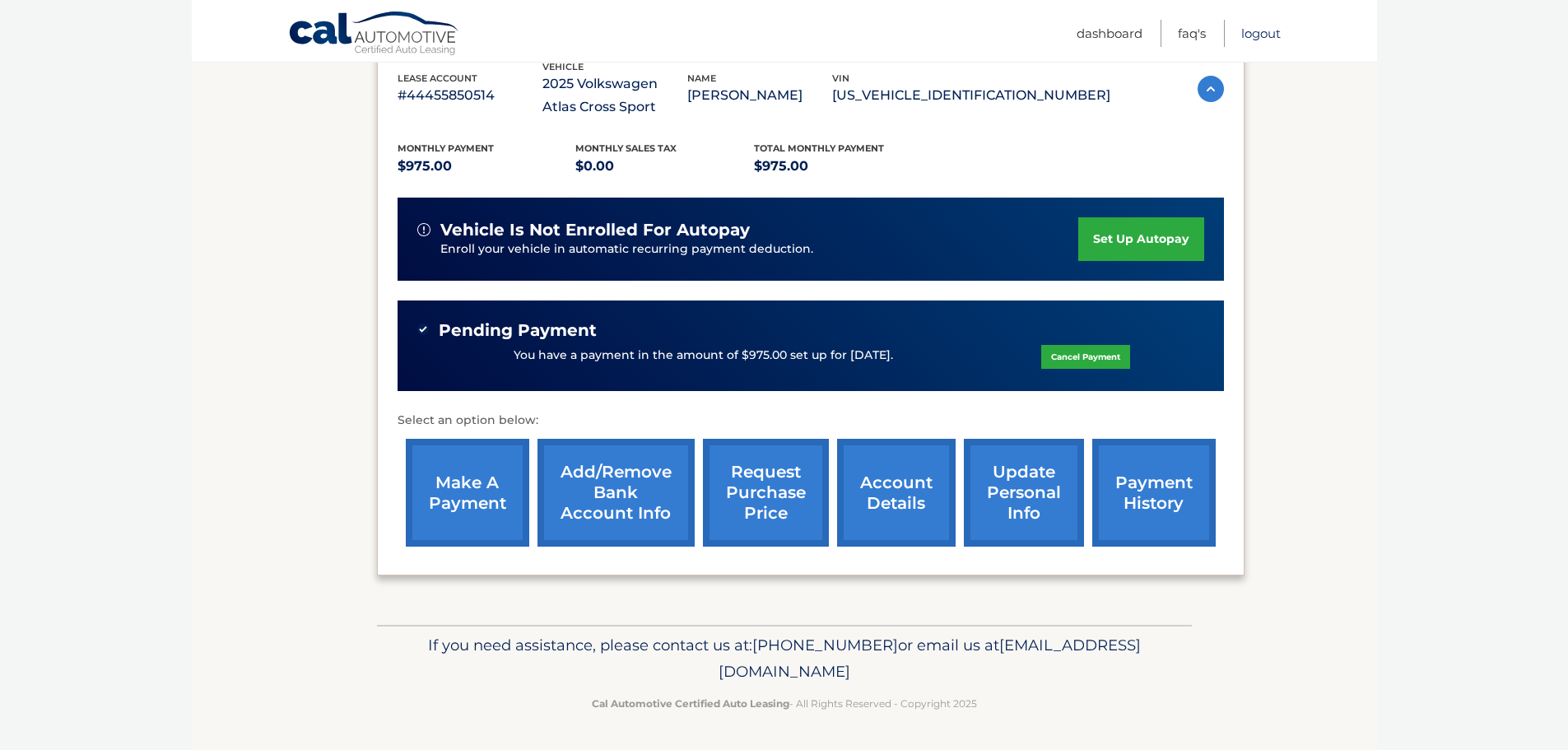
click at [1253, 35] on link "Logout" at bounding box center [1261, 33] width 39 height 28
